Goal: Information Seeking & Learning: Learn about a topic

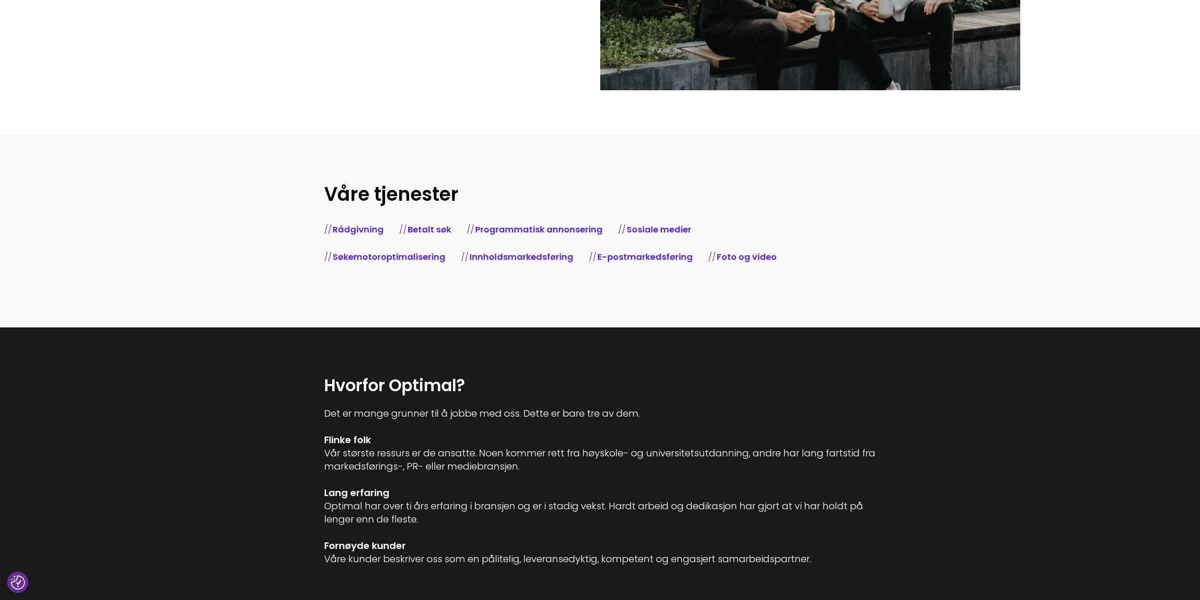
scroll to position [378, 0]
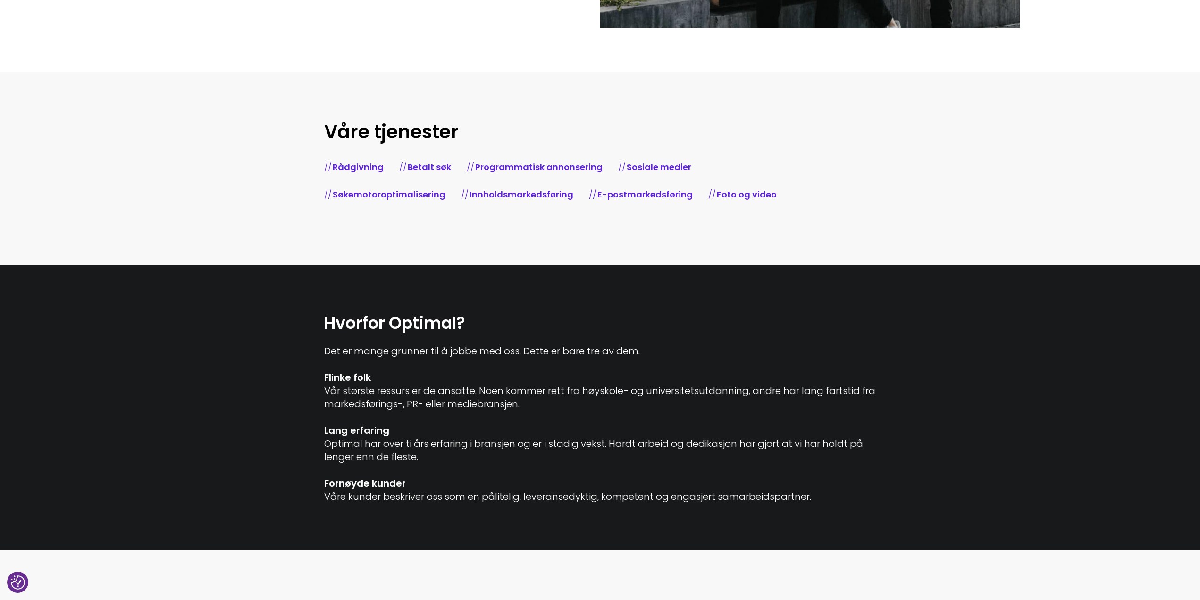
drag, startPoint x: 821, startPoint y: 498, endPoint x: 291, endPoint y: 315, distance: 560.3
click at [291, 315] on section "Hvorfor Optimal? Det er mange grunner til å jobbe med oss. Dette er bare tre av…" at bounding box center [600, 408] width 1200 height 286
copy div "Hvorfor Optimal? Det er mange grunner til å jobbe med oss. Dette er bare tre av…"
click at [407, 444] on div "Det er mange grunner til å jobbe med oss. Dette er bare tre av dem. Flinke folk…" at bounding box center [600, 423] width 552 height 159
click at [373, 346] on div "Det er mange grunner til å jobbe med oss. Dette er bare tre av dem. Flinke folk…" at bounding box center [600, 423] width 552 height 159
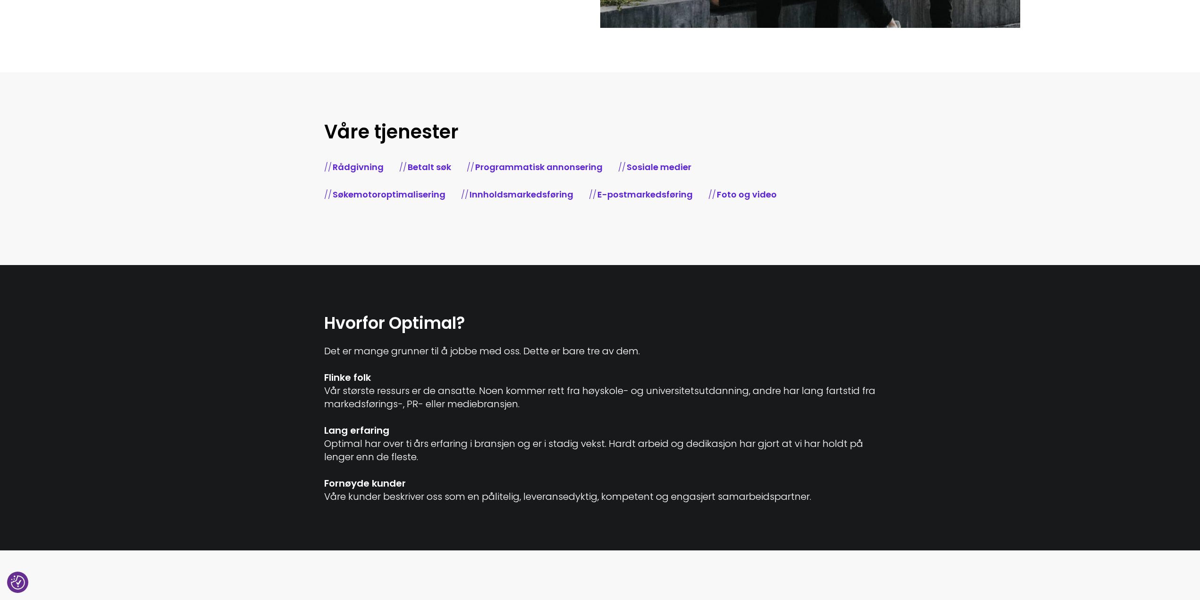
click at [356, 320] on h2 "Hvorfor Optimal?" at bounding box center [600, 323] width 552 height 22
click at [372, 419] on div "Det er mange grunner til å jobbe med oss. Dette er bare tre av dem. Flinke folk…" at bounding box center [600, 423] width 552 height 159
drag, startPoint x: 782, startPoint y: 496, endPoint x: 303, endPoint y: 320, distance: 510.5
click at [303, 320] on section "Hvorfor Optimal? Det er mange grunner til å jobbe med oss. Dette er bare tre av…" at bounding box center [600, 408] width 1200 height 286
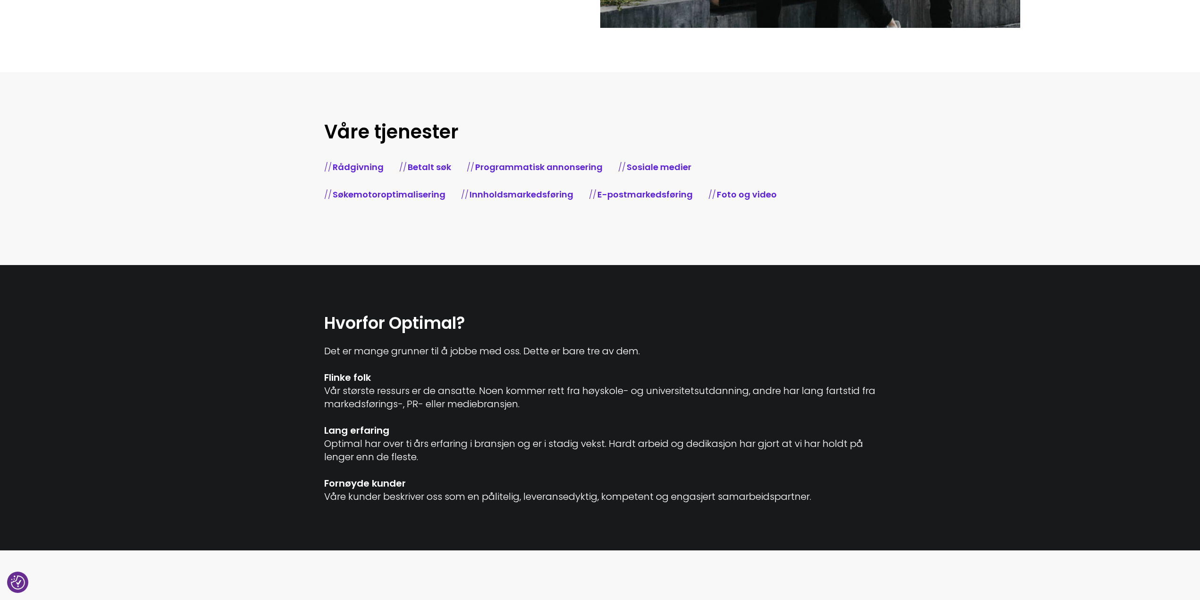
copy div "Hvorfor Optimal? Det er mange grunner til å jobbe med oss. Dette er bare tre av…"
click at [461, 358] on div "Det er mange grunner til å jobbe med oss. Dette er bare tre av dem. Flinke folk…" at bounding box center [600, 423] width 552 height 159
click at [385, 318] on h2 "Hvorfor Optimal?" at bounding box center [600, 323] width 552 height 22
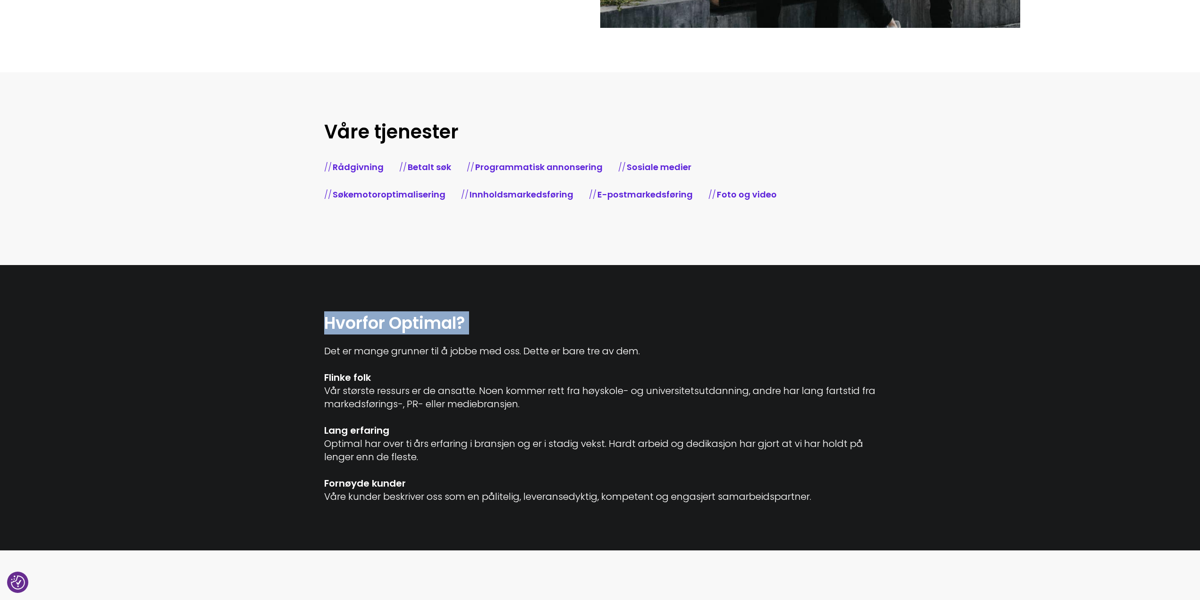
copy div "Hvorfor Optimal?"
click at [388, 326] on h2 "Hvorfor Optimal?" at bounding box center [600, 323] width 552 height 22
click at [395, 353] on div "Det er mange grunner til å jobbe med oss. Dette er bare tre av dem. Flinke folk…" at bounding box center [600, 423] width 552 height 159
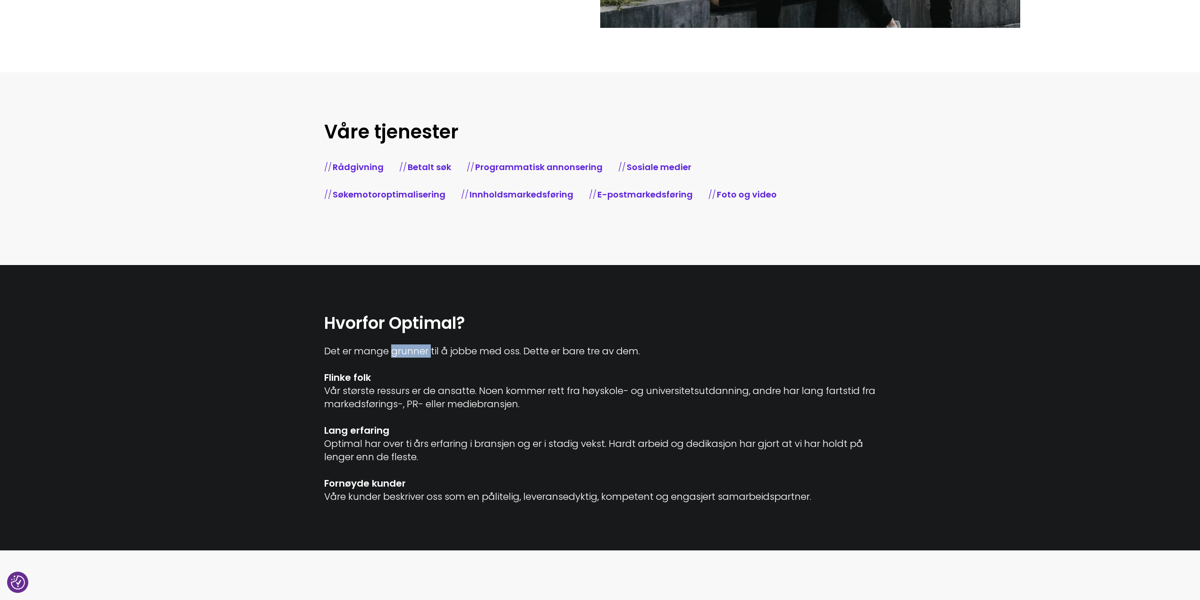
click at [395, 353] on div "Det er mange grunner til å jobbe med oss. Dette er bare tre av dem. Flinke folk…" at bounding box center [600, 423] width 552 height 159
copy div "Det er mange grunner til å jobbe med oss. Dette er bare tre av dem."
drag, startPoint x: 730, startPoint y: 486, endPoint x: 275, endPoint y: 368, distance: 469.5
click at [275, 368] on section "Hvorfor Optimal? Det er mange grunner til å jobbe med oss. Dette er bare tre av…" at bounding box center [600, 408] width 1200 height 286
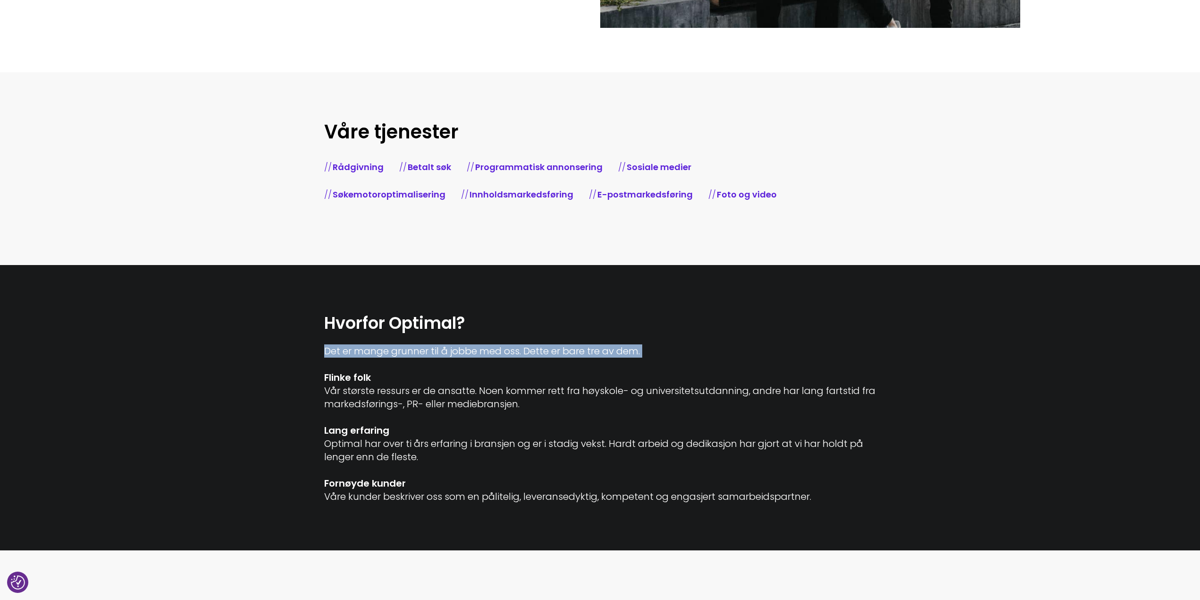
click at [360, 384] on div "Det er mange grunner til å jobbe med oss. Dette er bare tre av dem. Flinke folk…" at bounding box center [600, 423] width 552 height 159
click at [325, 378] on b "Flinke folk" at bounding box center [347, 377] width 47 height 13
drag, startPoint x: 322, startPoint y: 374, endPoint x: 828, endPoint y: 507, distance: 522.8
click at [828, 507] on section "Hvorfor Optimal? Det er mange grunner til å jobbe med oss. Dette er bare tre av…" at bounding box center [600, 408] width 1200 height 286
copy div "Flinke folk Vår største ressurs er de ansatte. Noen kommer rett fra høyskole- o…"
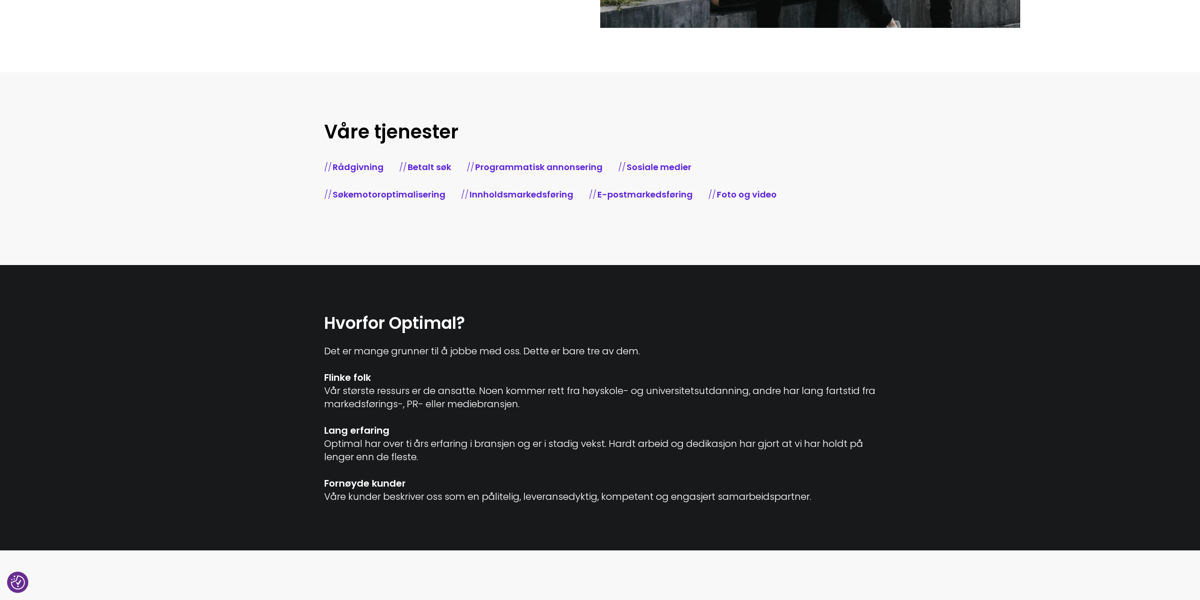
click at [382, 353] on div "Det er mange grunner til å jobbe med oss. Dette er bare tre av dem. Flinke folk…" at bounding box center [600, 423] width 552 height 159
copy div "Det er mange grunner til å jobbe med oss. Dette er bare tre av dem."
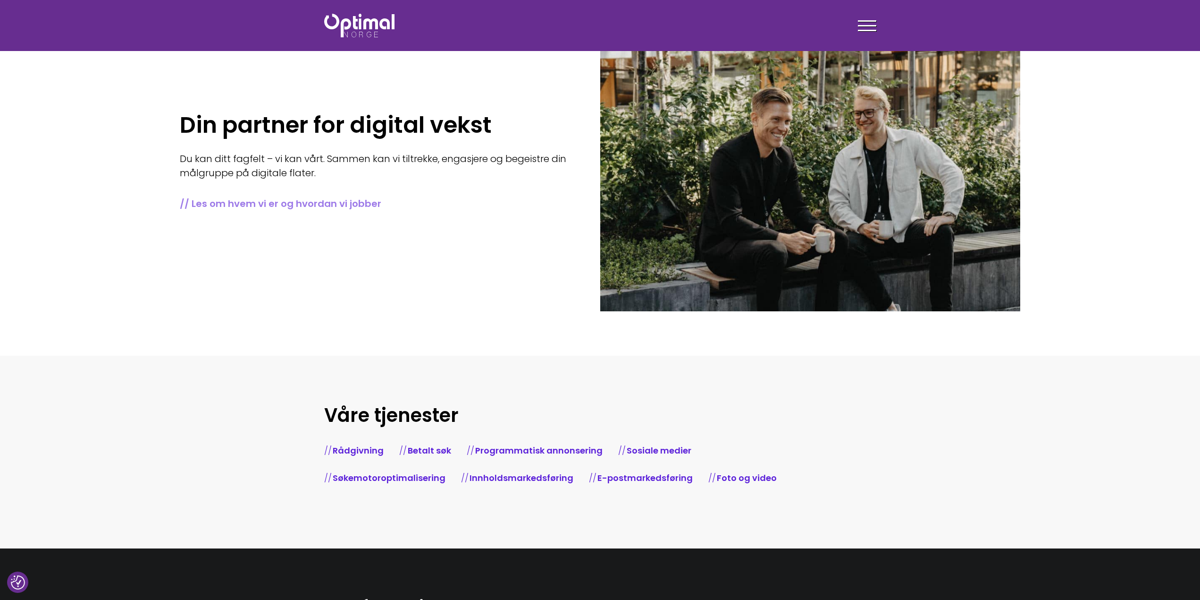
scroll to position [0, 0]
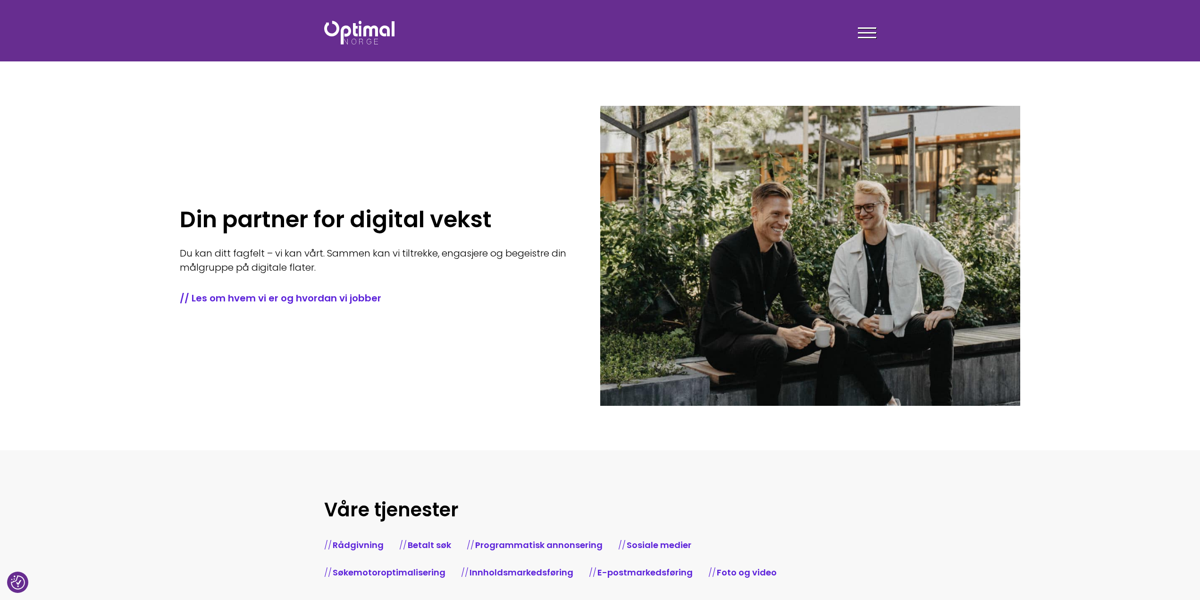
click at [380, 34] on img at bounding box center [359, 33] width 70 height 24
